Goal: Contribute content

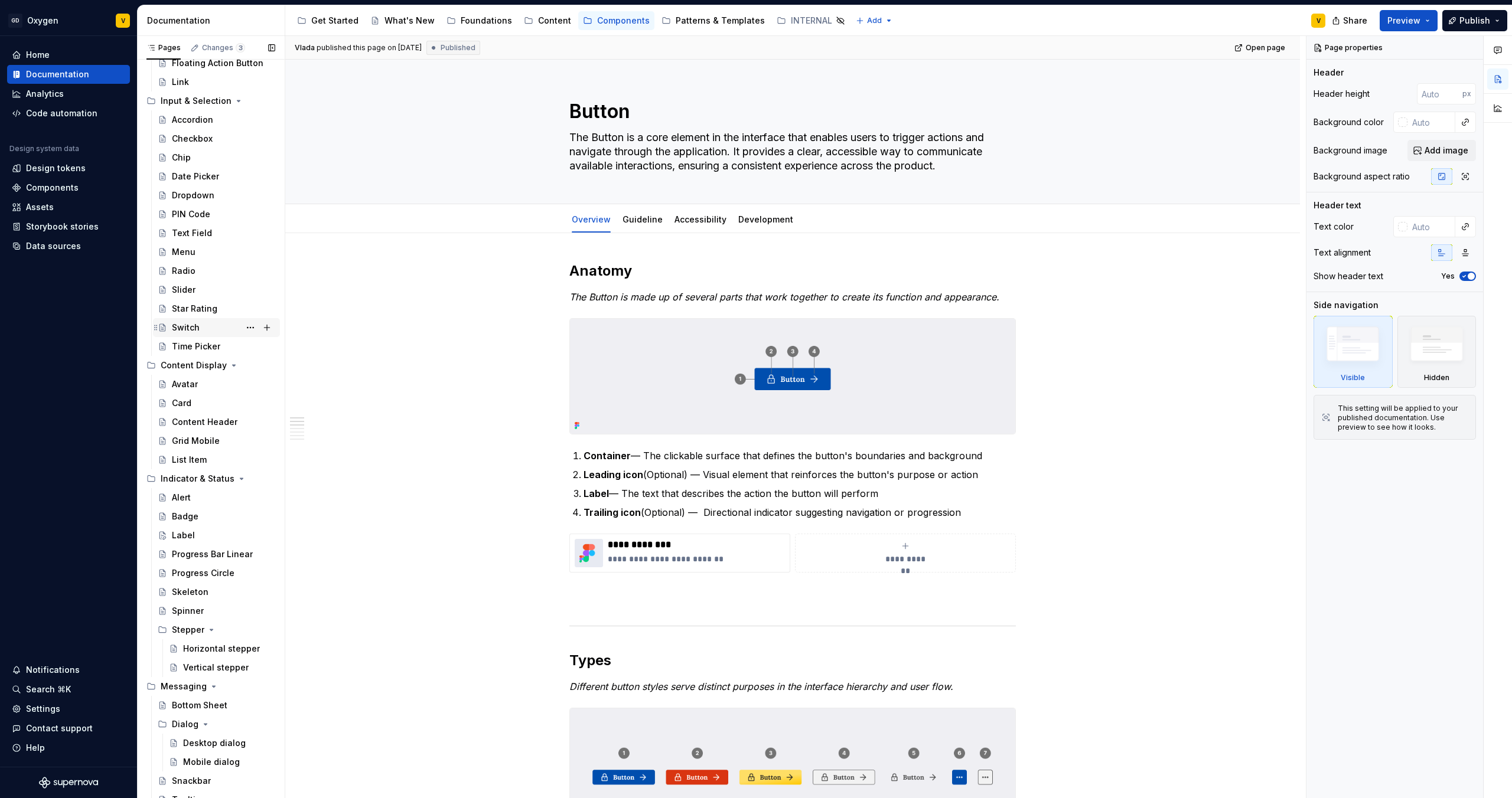
scroll to position [280, 0]
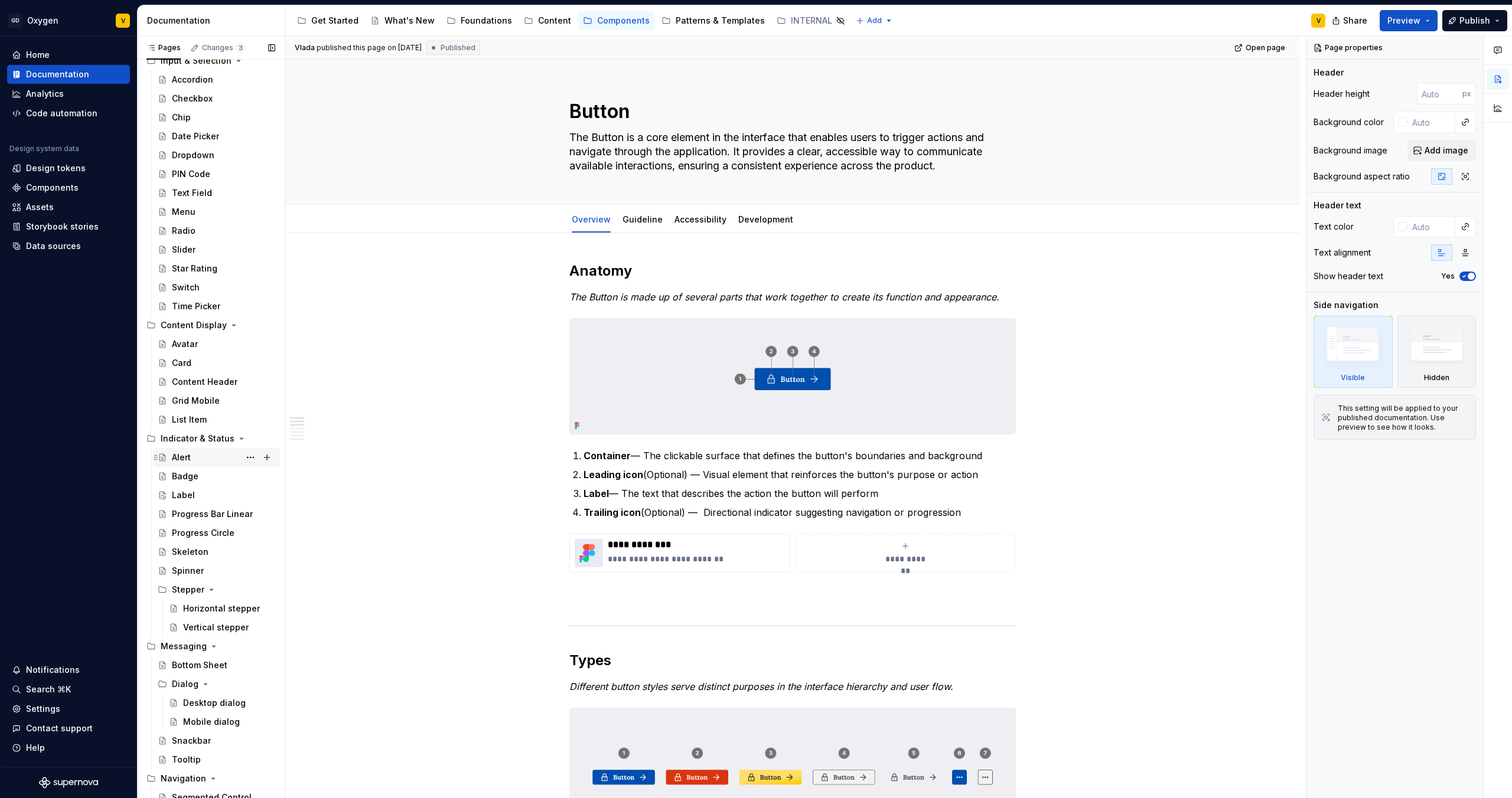
click at [195, 461] on div "Alert" at bounding box center [223, 457] width 103 height 16
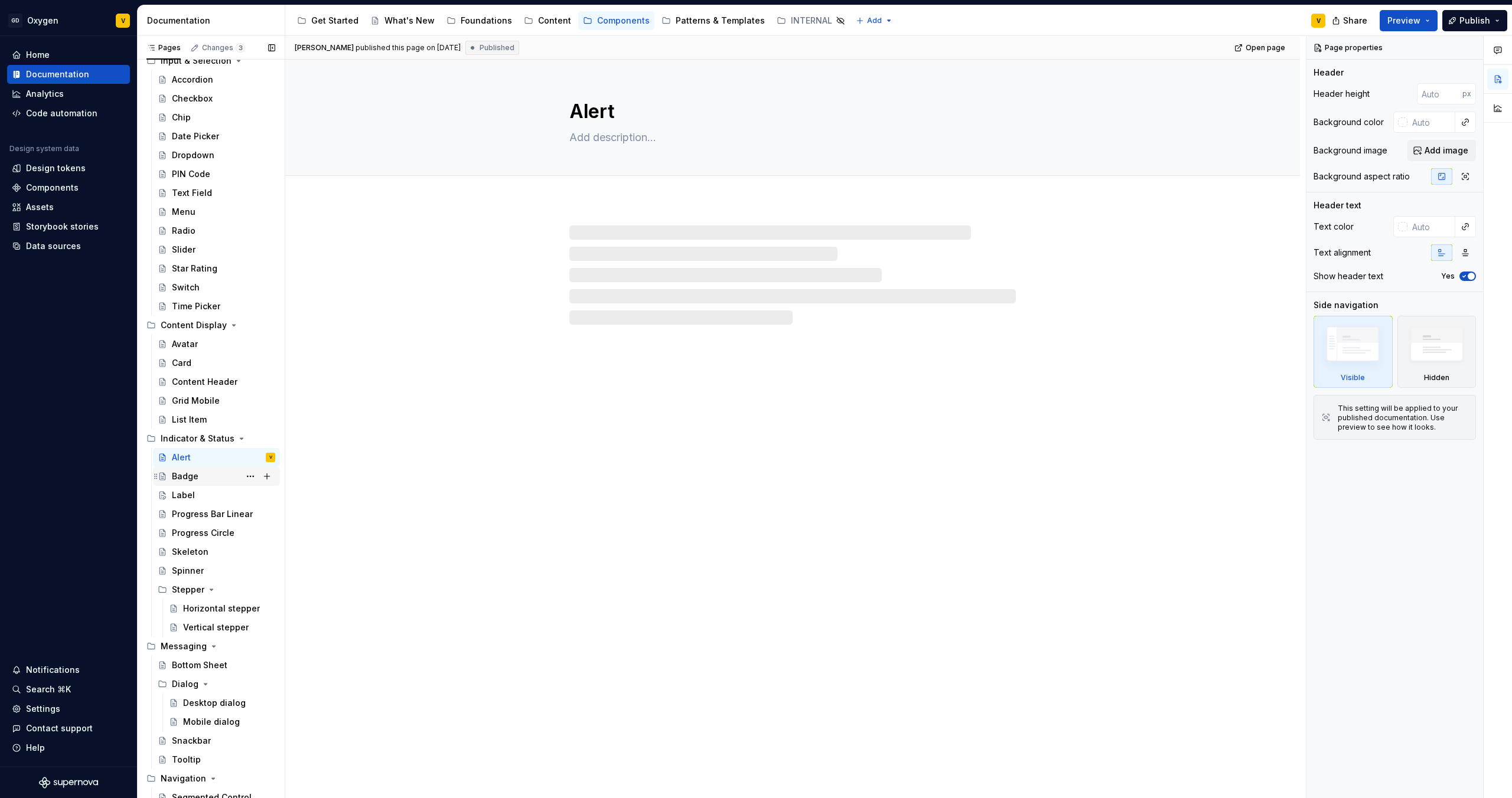
click at [196, 481] on div "Badge" at bounding box center [185, 477] width 27 height 11
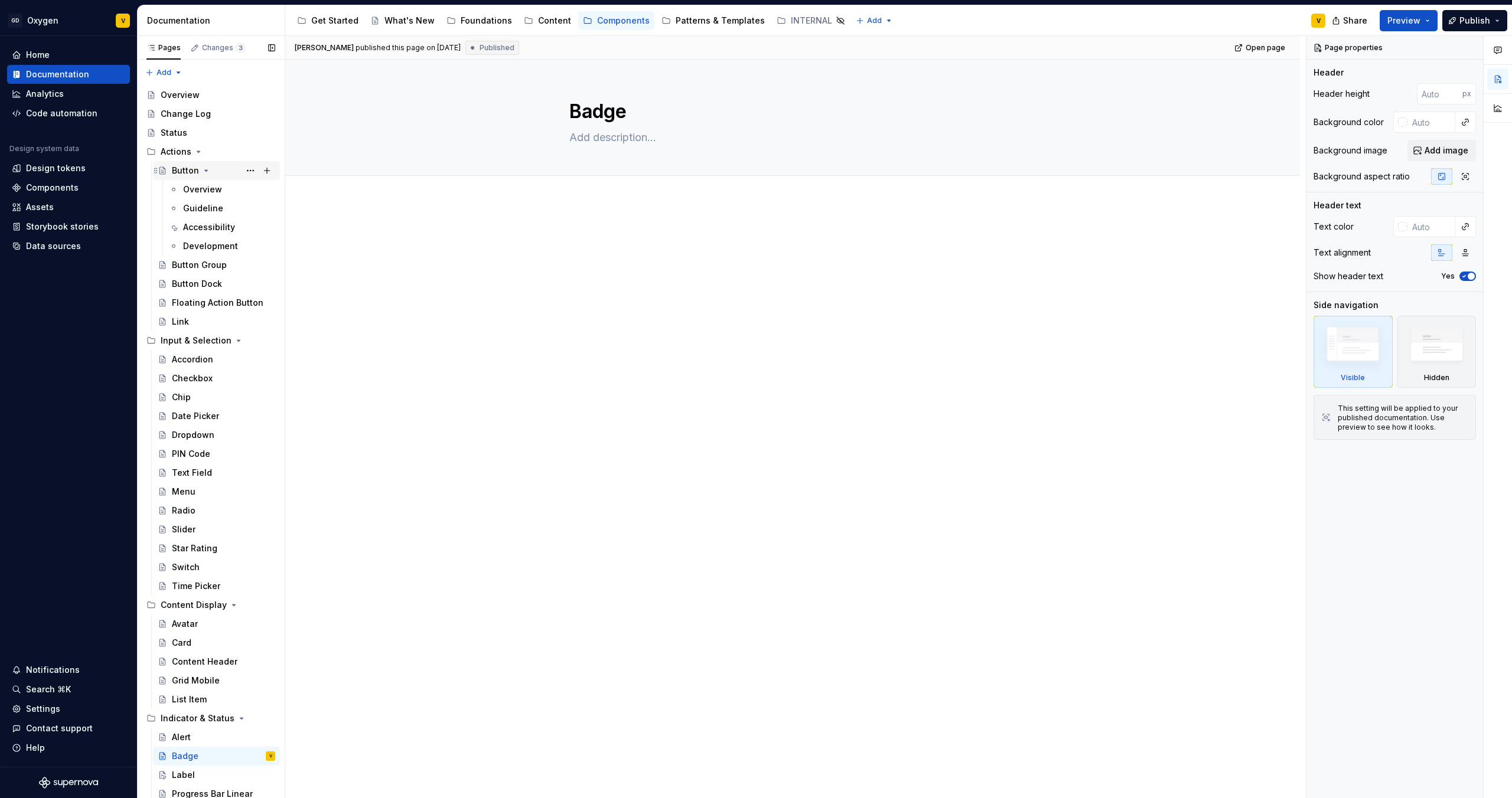
click at [205, 169] on icon "Page tree" at bounding box center [206, 171] width 10 height 10
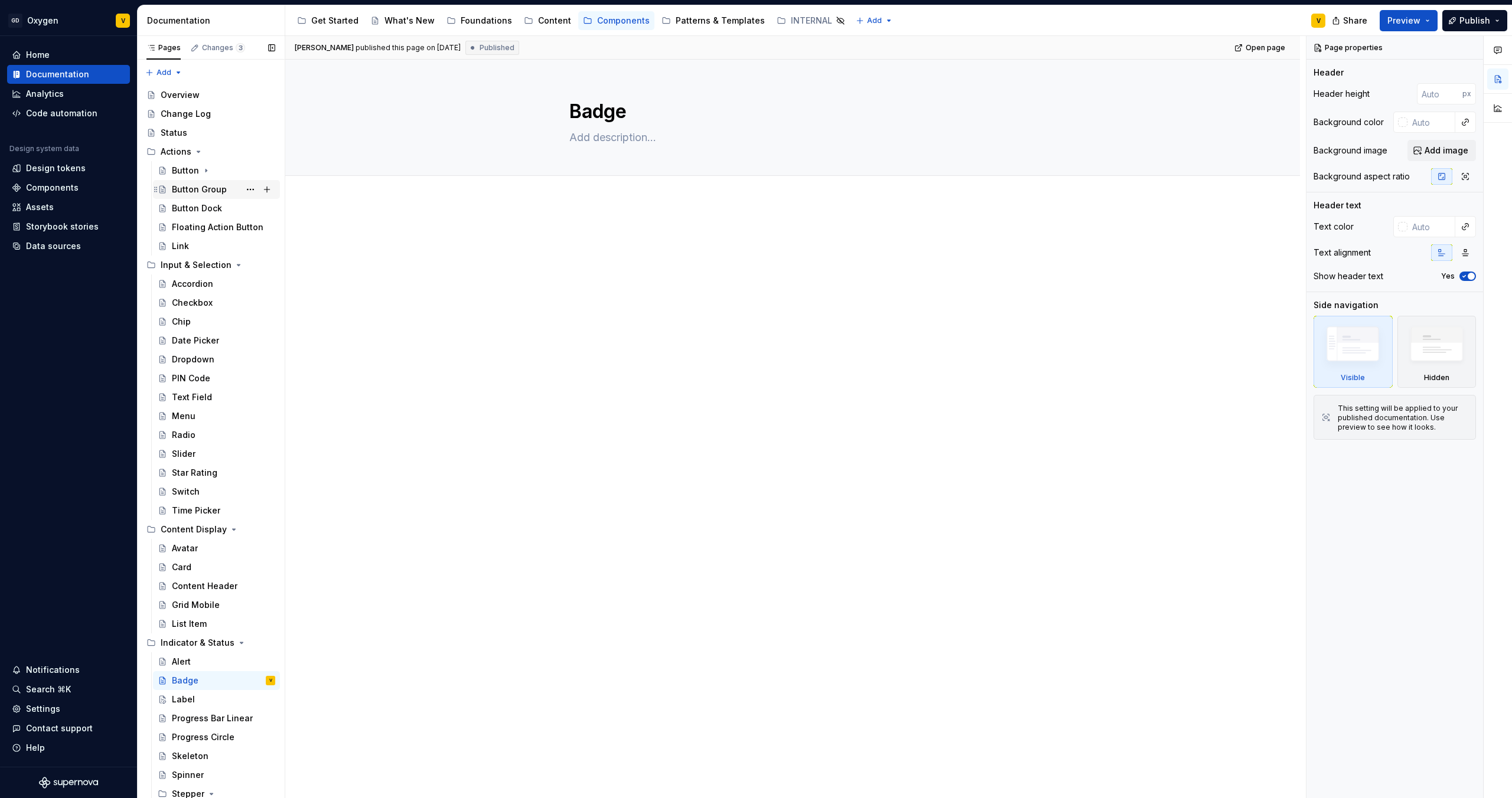
click at [205, 194] on div "Button Group" at bounding box center [199, 190] width 55 height 11
click at [623, 266] on div "Todo" at bounding box center [792, 253] width 446 height 45
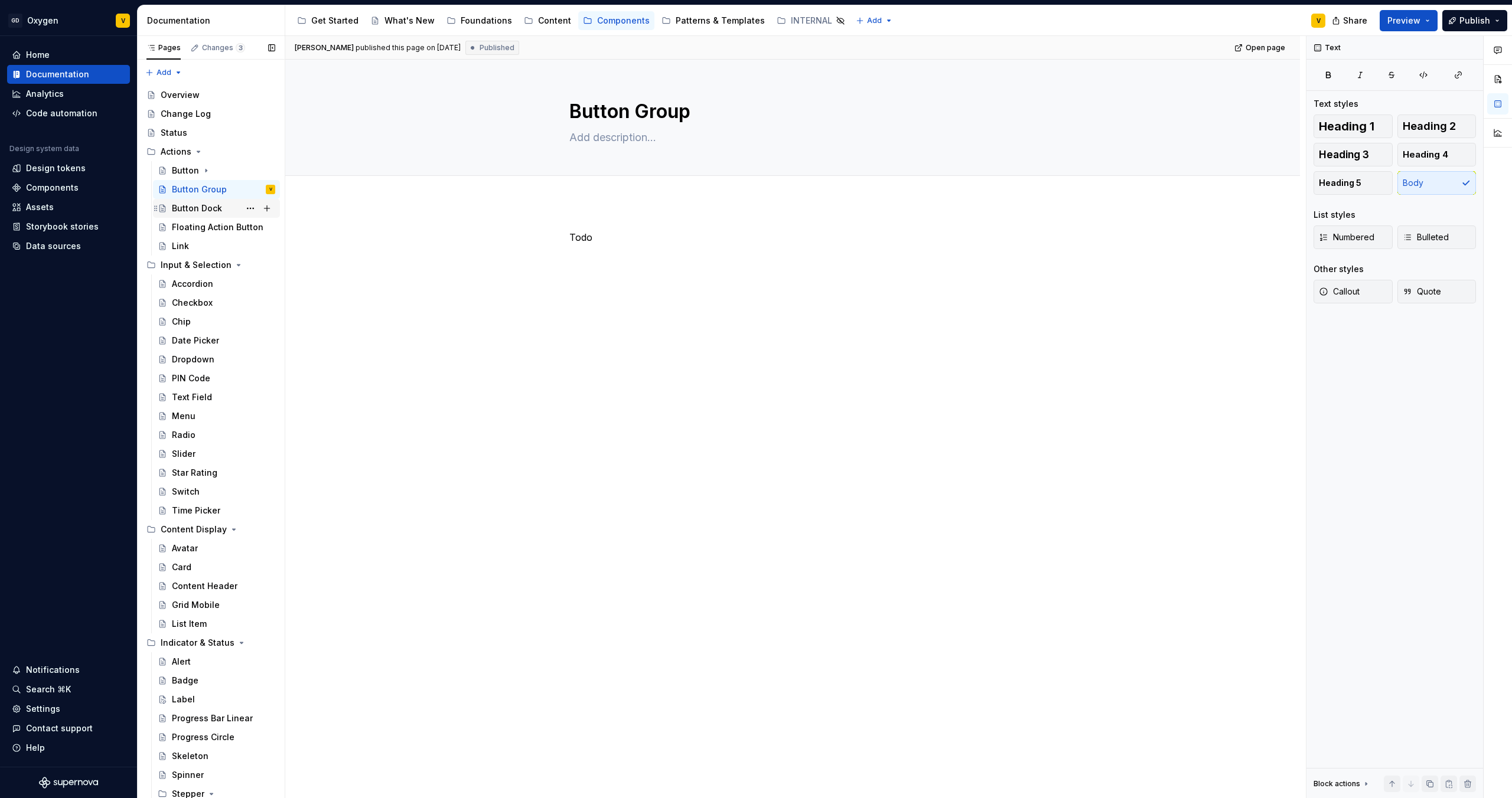
click at [212, 210] on div "Button Dock" at bounding box center [196, 208] width 51 height 11
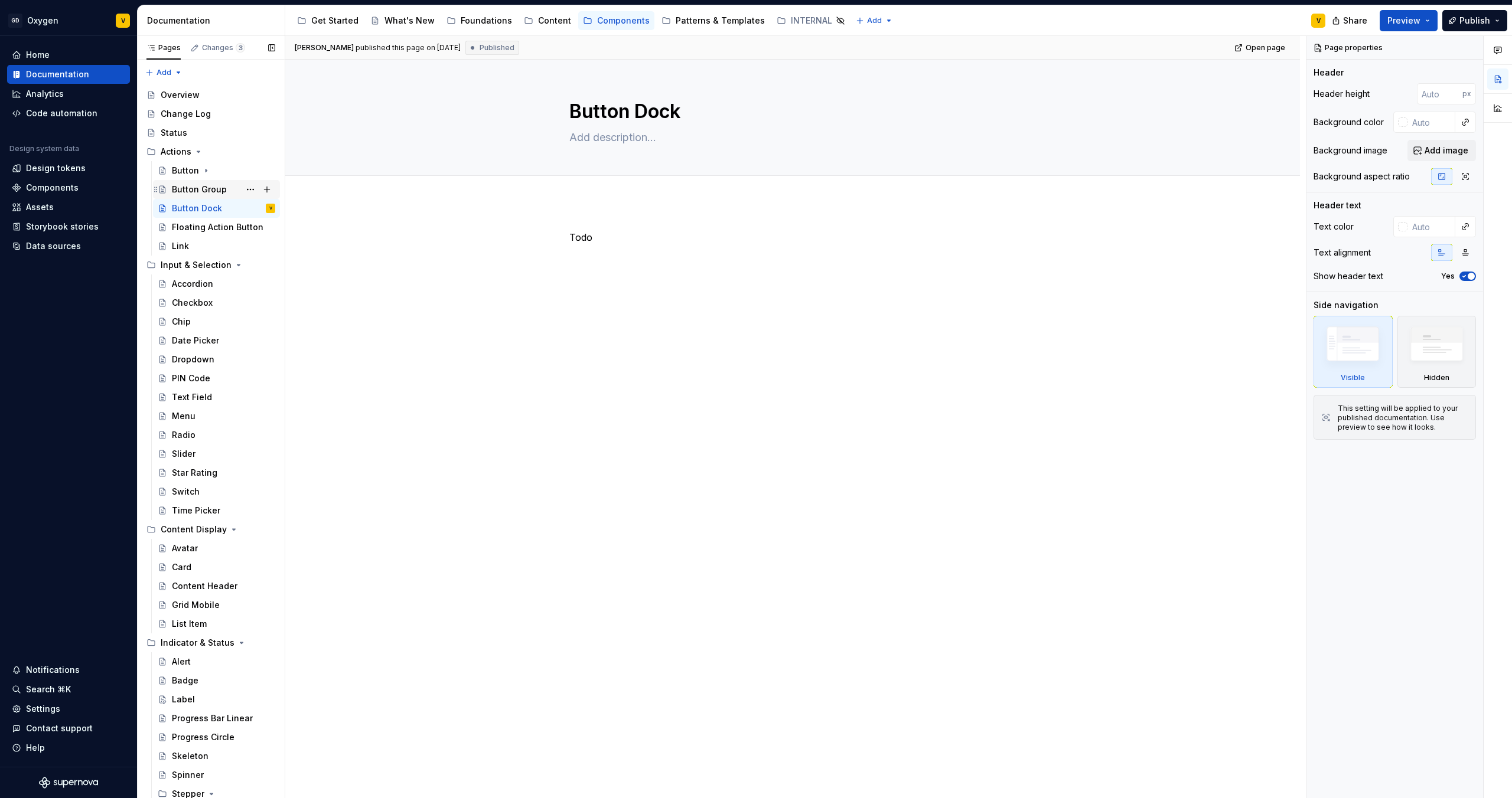
click at [211, 191] on div "Button Group" at bounding box center [199, 190] width 55 height 11
type textarea "*"
click at [596, 185] on span "Add tab" at bounding box center [598, 189] width 28 height 10
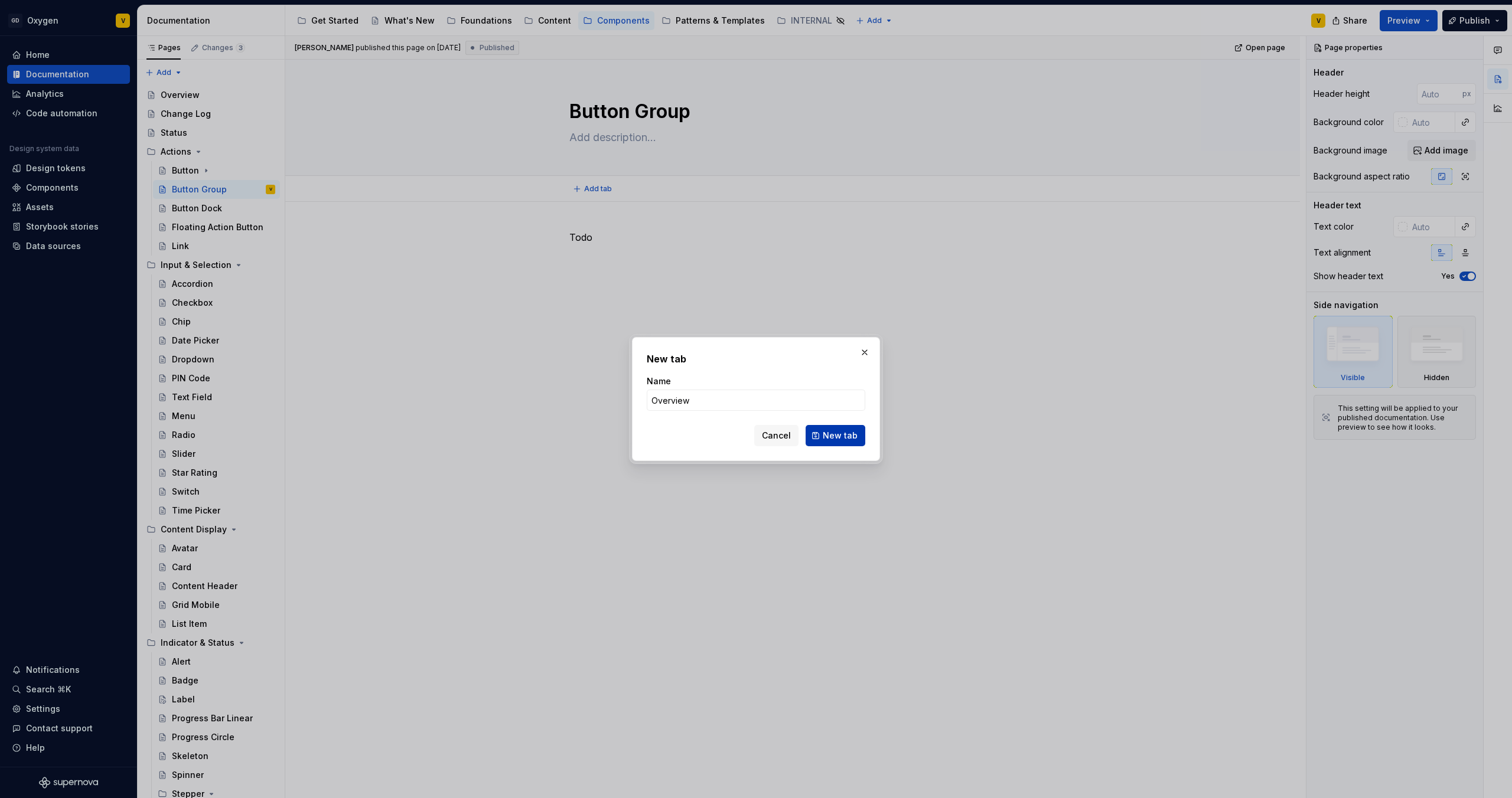
type input "Overview"
click at [843, 435] on span "New tab" at bounding box center [840, 436] width 35 height 11
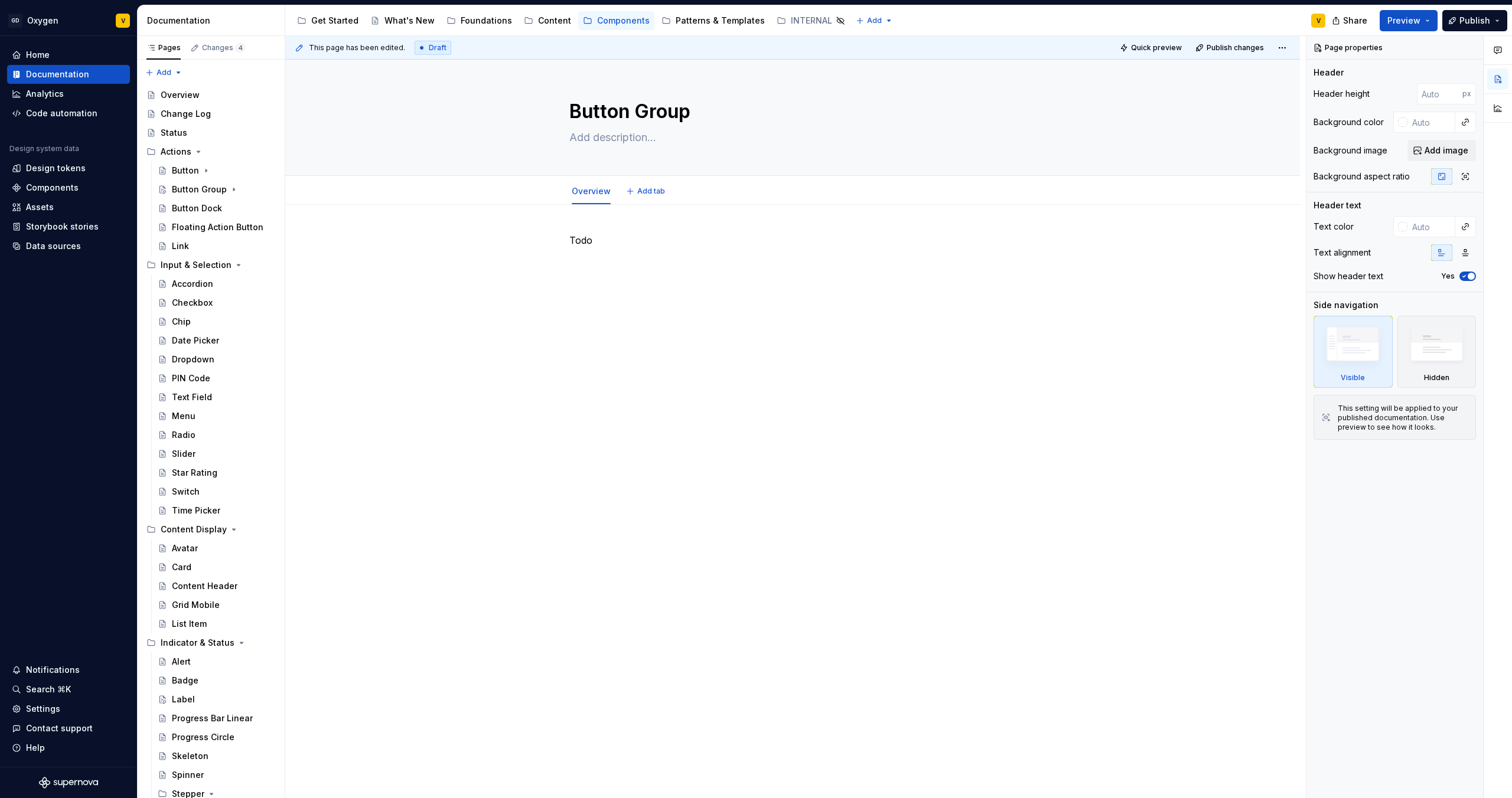
click at [535, 291] on div "Todo" at bounding box center [792, 368] width 1014 height 327
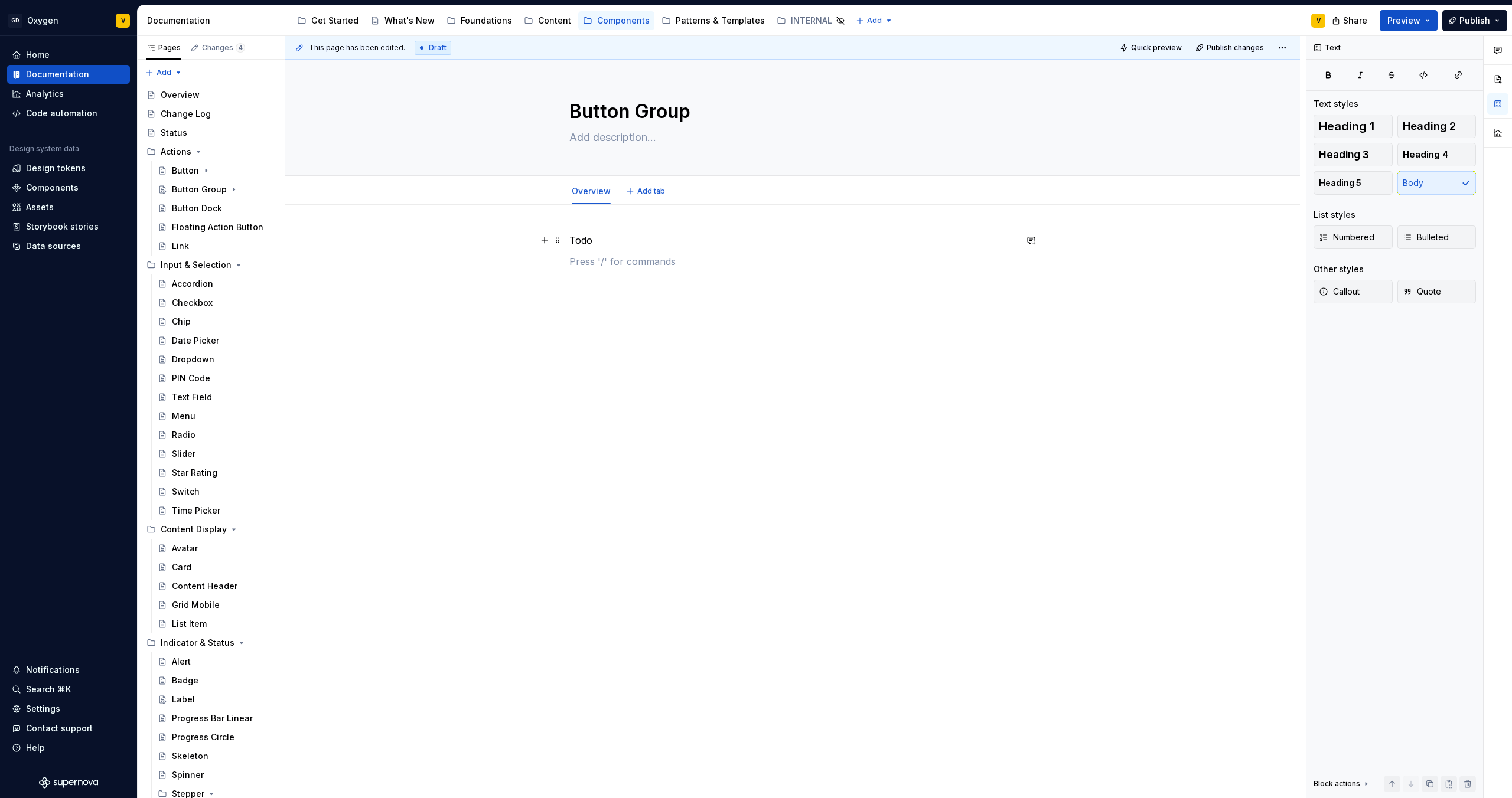
click at [589, 244] on p "Todo" at bounding box center [792, 240] width 446 height 14
type textarea "*"
